Goal: Obtain resource: Download file/media

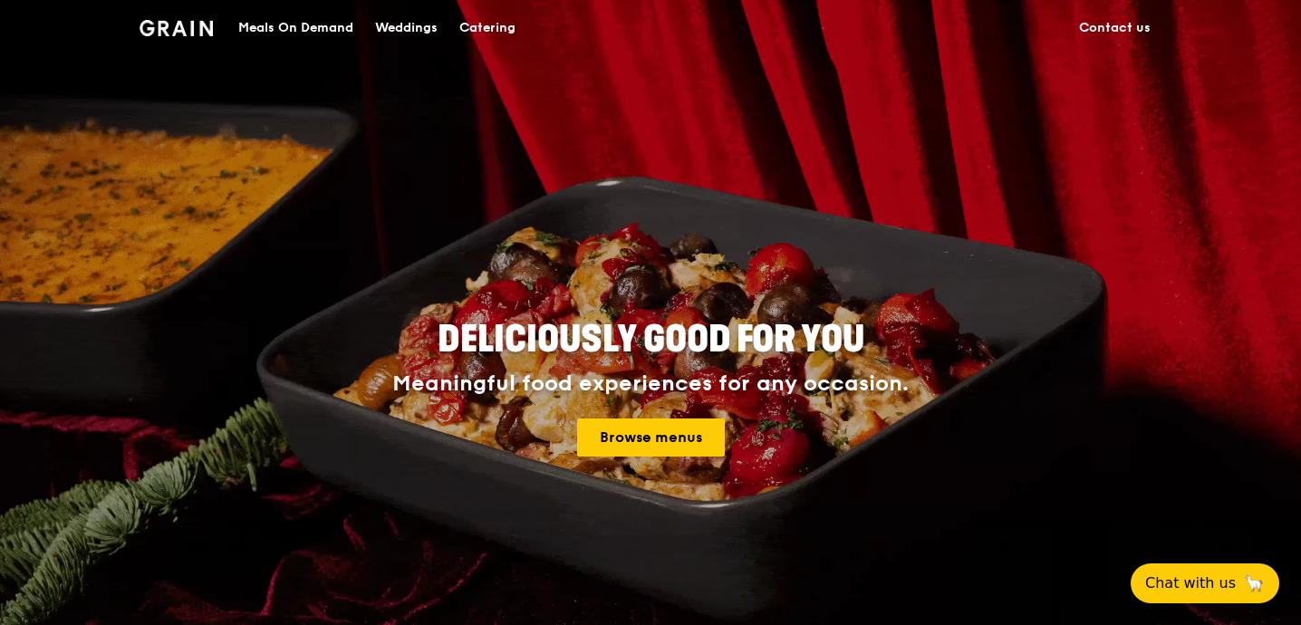
click at [492, 34] on div "Catering" at bounding box center [487, 28] width 56 height 54
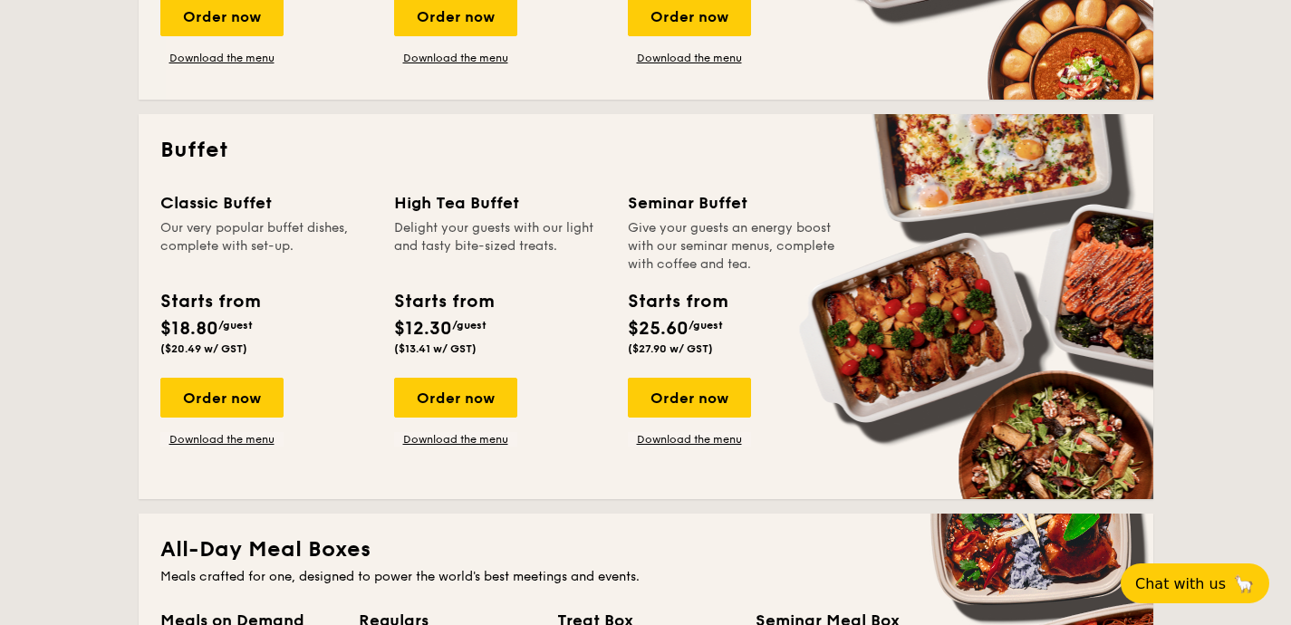
scroll to position [607, 0]
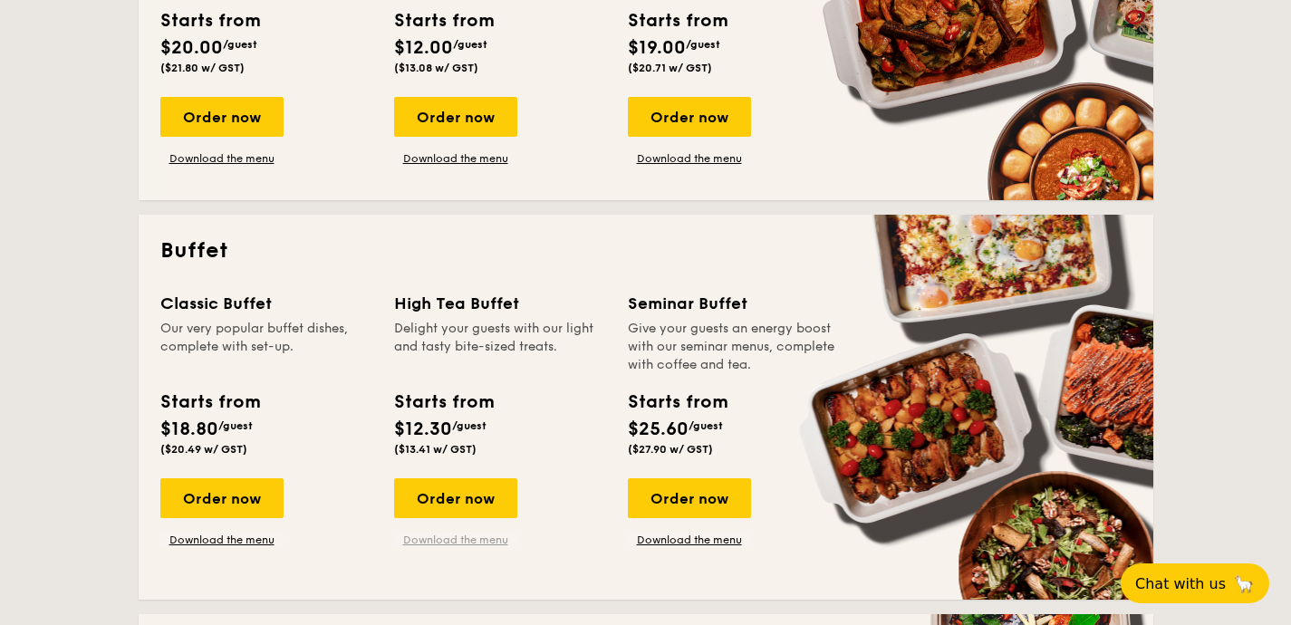
click at [483, 537] on link "Download the menu" at bounding box center [455, 540] width 123 height 14
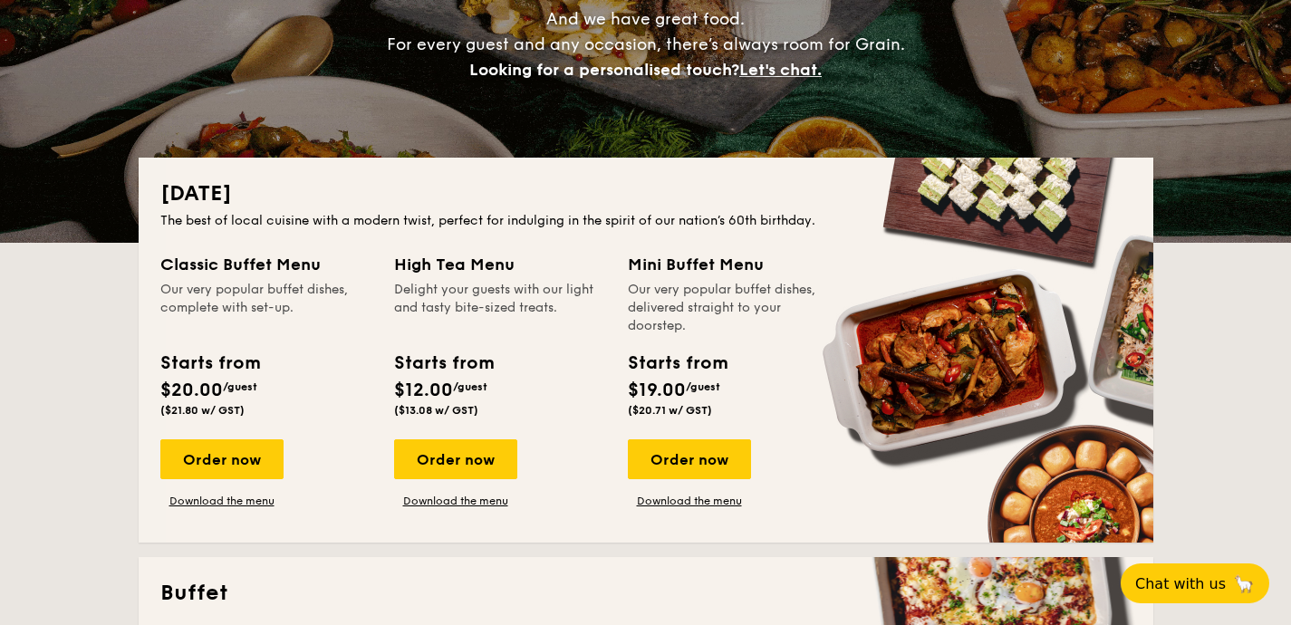
scroll to position [260, 0]
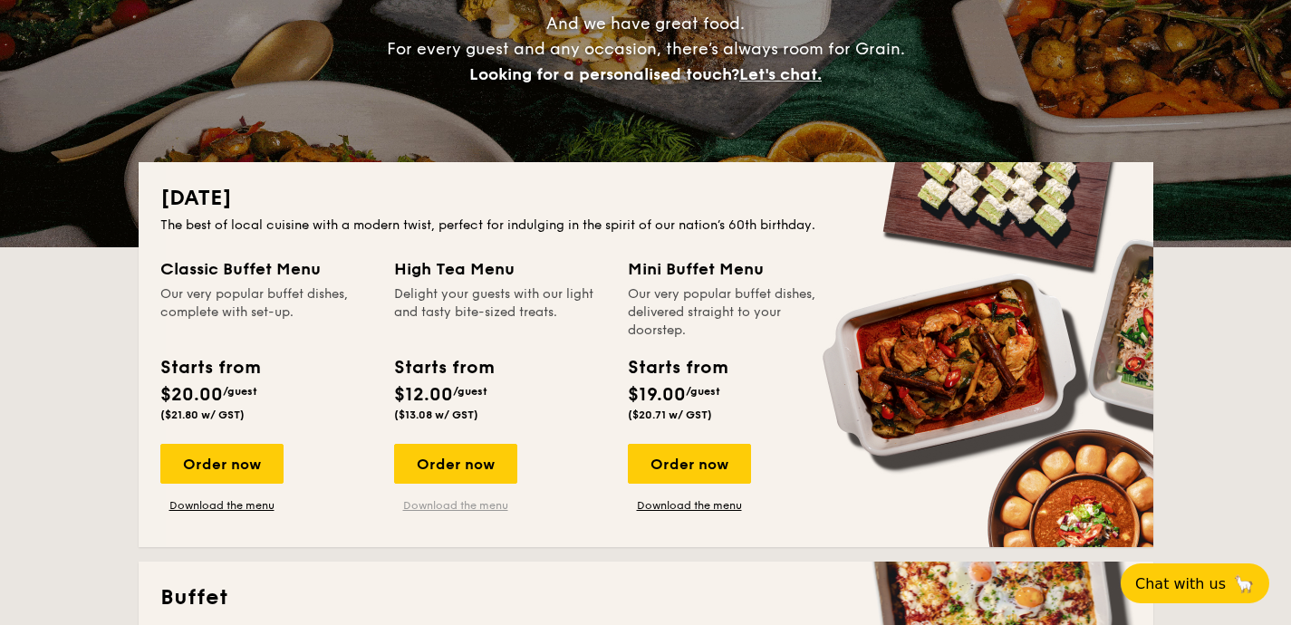
click at [476, 504] on link "Download the menu" at bounding box center [455, 505] width 123 height 14
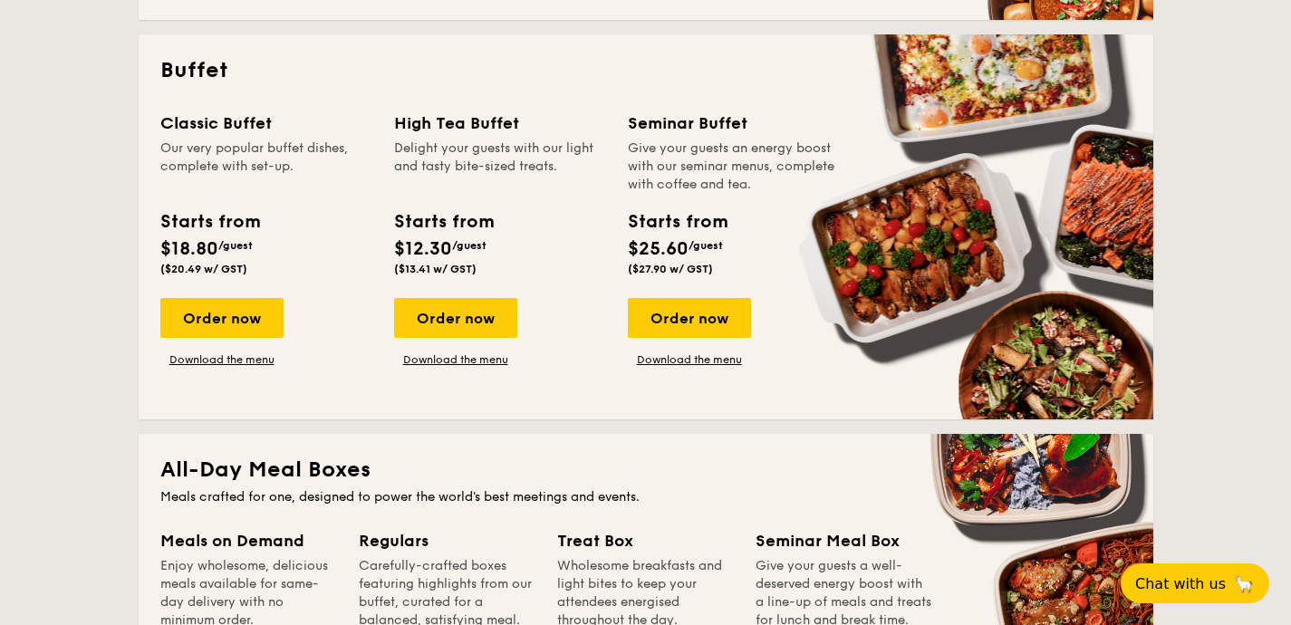
scroll to position [803, 0]
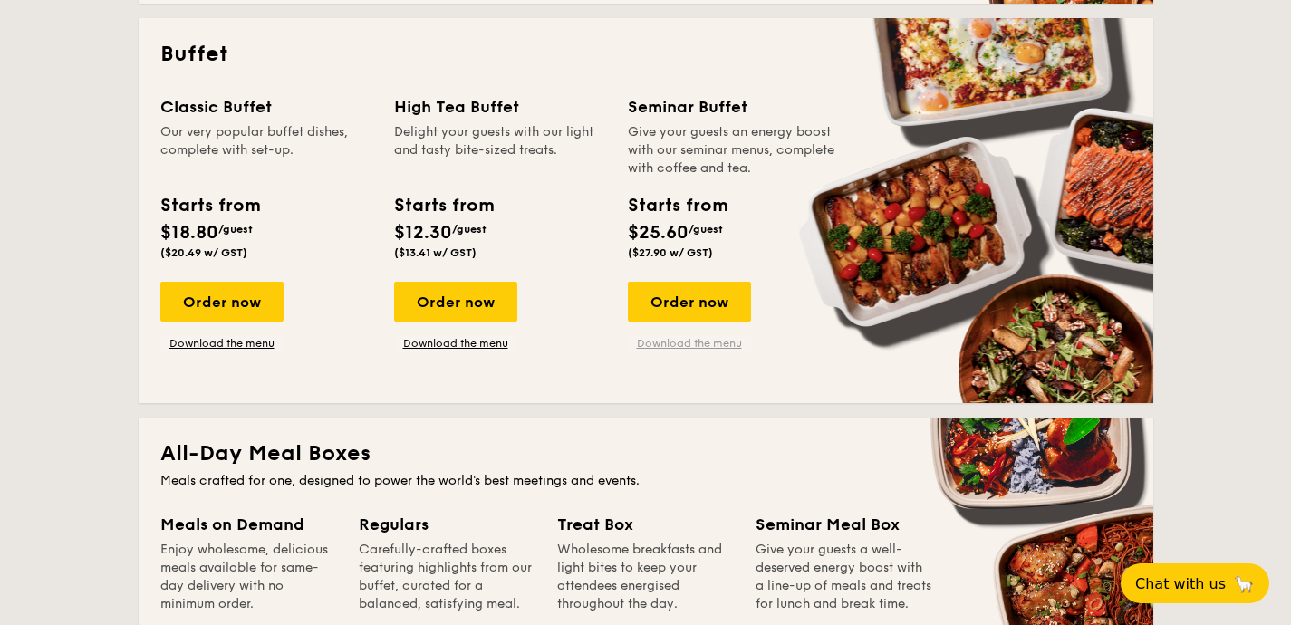
click at [707, 349] on link "Download the menu" at bounding box center [689, 343] width 123 height 14
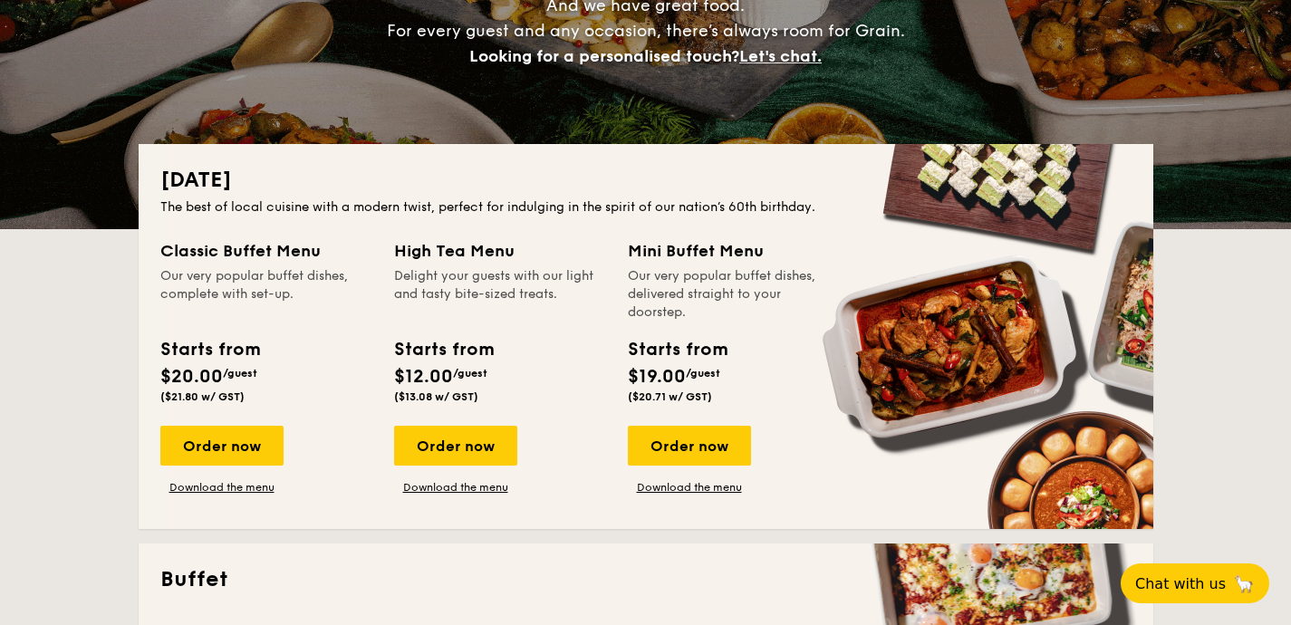
scroll to position [423, 0]
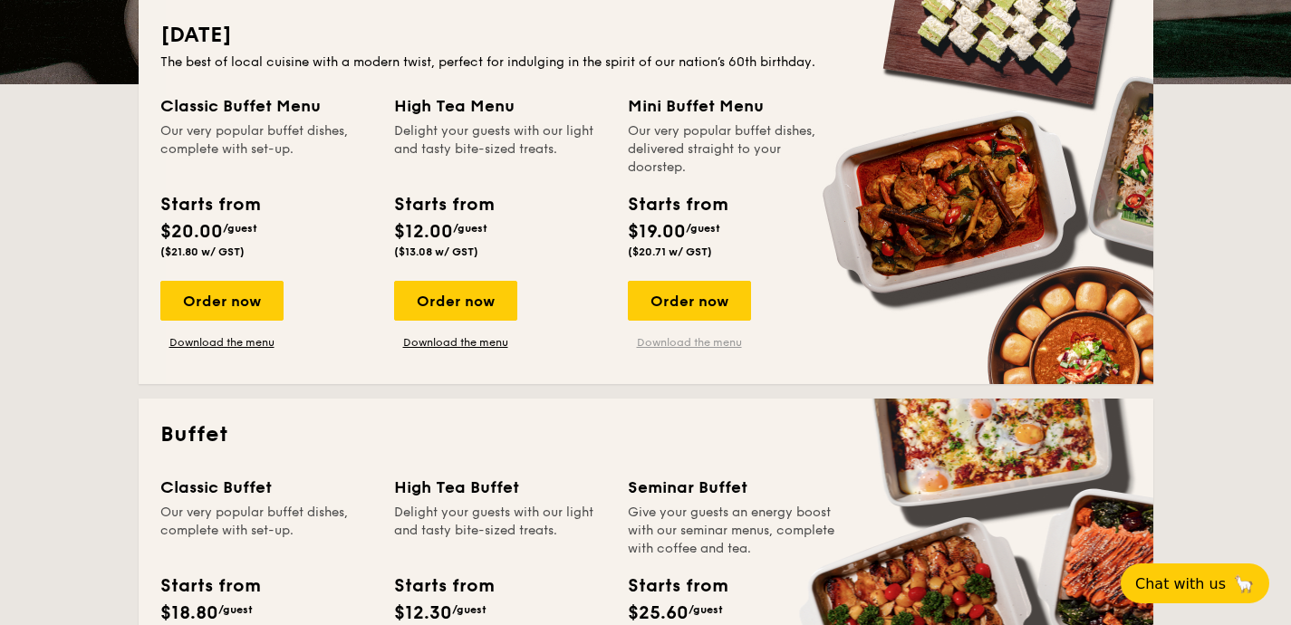
click at [723, 343] on link "Download the menu" at bounding box center [689, 342] width 123 height 14
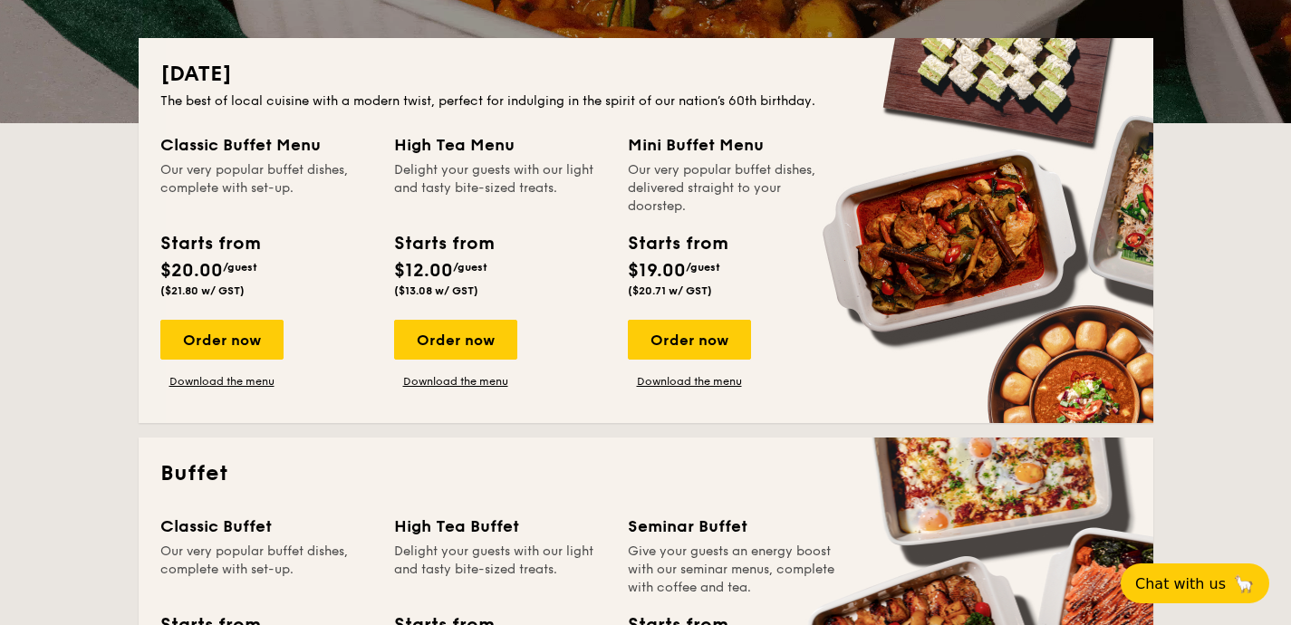
scroll to position [498, 0]
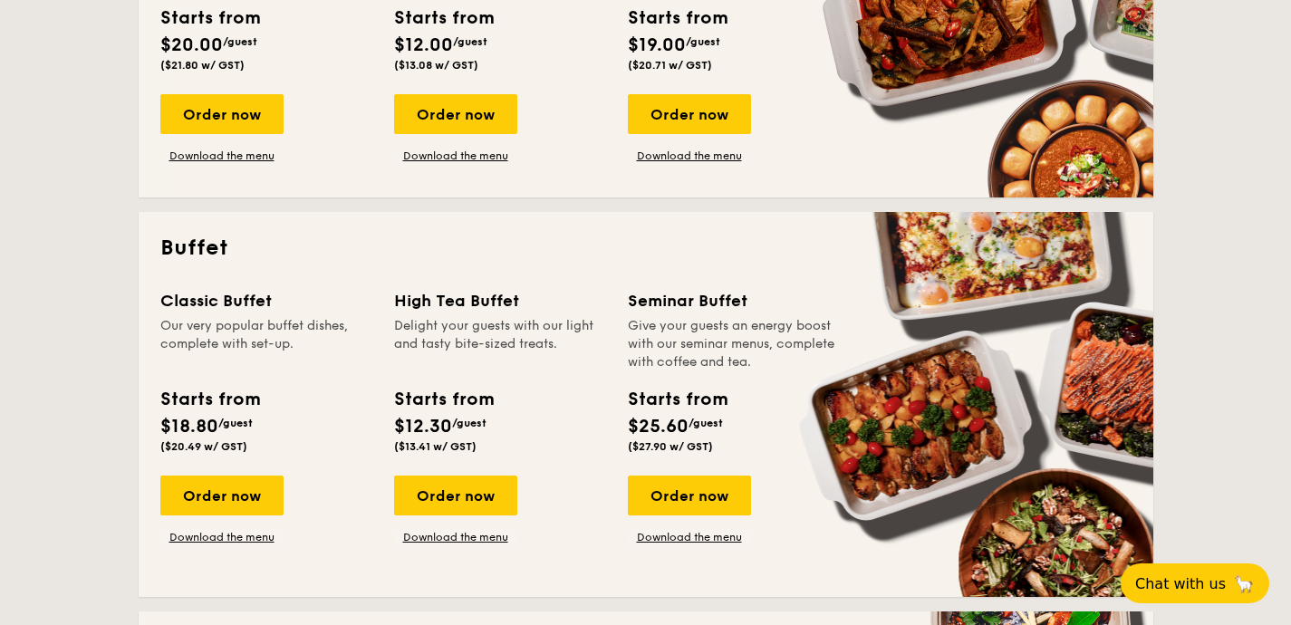
scroll to position [659, 0]
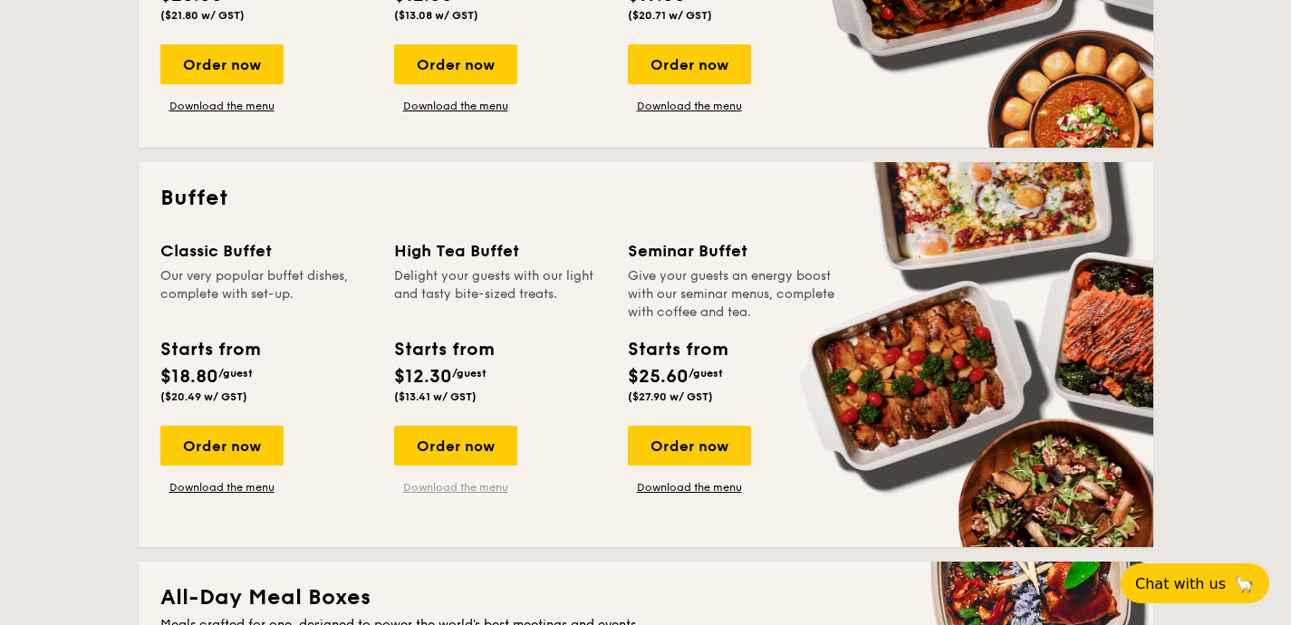
click at [485, 486] on link "Download the menu" at bounding box center [455, 487] width 123 height 14
